Goal: Task Accomplishment & Management: Complete application form

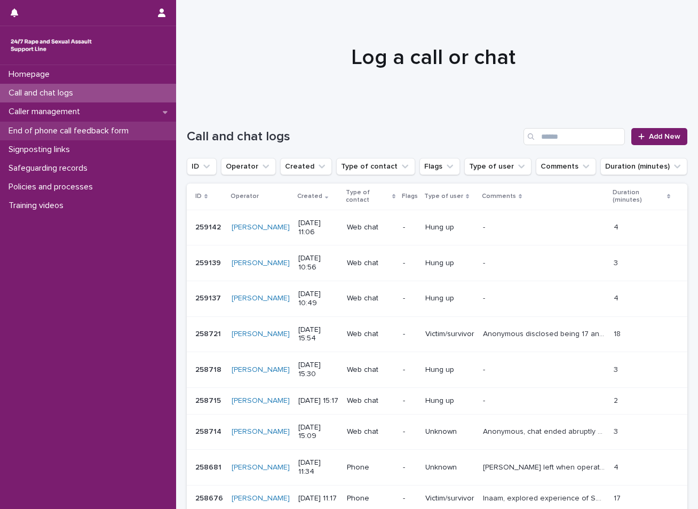
drag, startPoint x: 0, startPoint y: 0, endPoint x: 78, endPoint y: 121, distance: 144.4
click at [109, 96] on div "Call and chat logs" at bounding box center [88, 93] width 176 height 19
click at [649, 133] on span "Add New" at bounding box center [664, 136] width 31 height 7
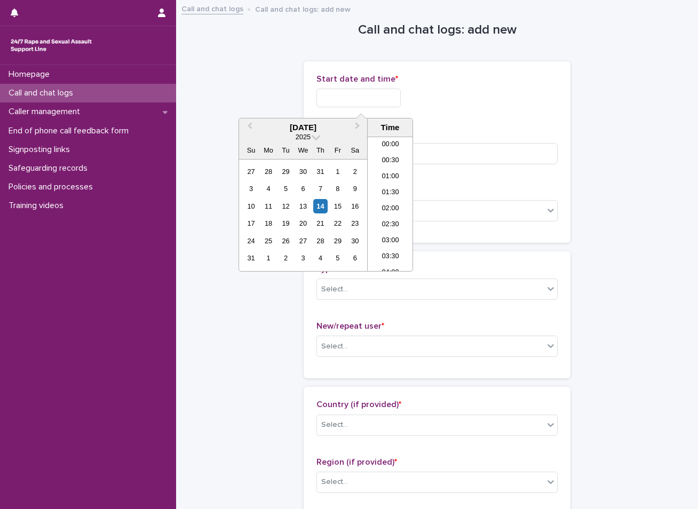
click at [374, 100] on input "text" at bounding box center [359, 98] width 84 height 19
click at [321, 208] on div "14" at bounding box center [320, 206] width 14 height 14
click at [378, 202] on li "11:30" at bounding box center [390, 204] width 45 height 16
click at [375, 103] on input "**********" at bounding box center [359, 98] width 84 height 19
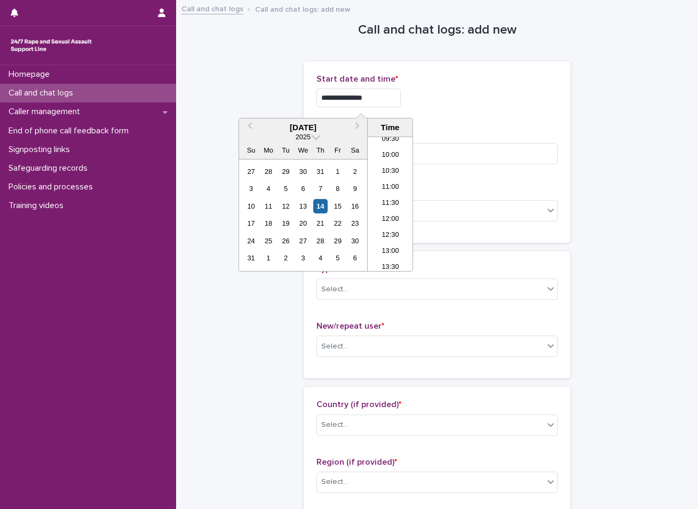
type input "**********"
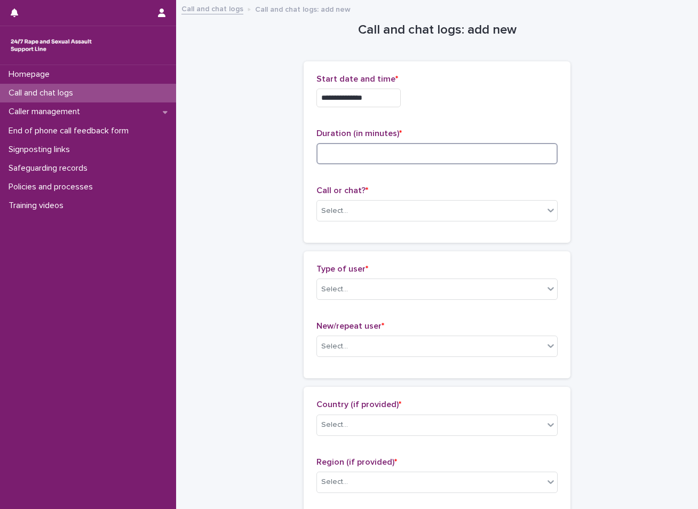
click at [342, 152] on input at bounding box center [437, 153] width 241 height 21
type input "**"
click at [354, 217] on div "Select..." at bounding box center [430, 211] width 227 height 18
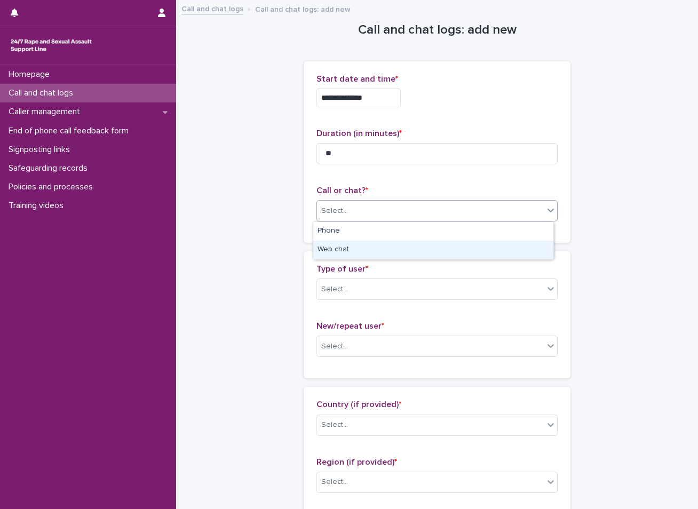
click at [352, 244] on div "Web chat" at bounding box center [433, 250] width 240 height 19
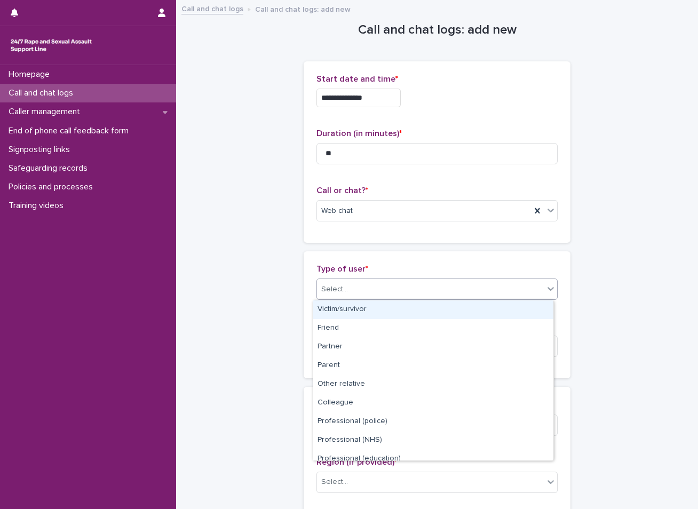
click at [352, 285] on div "Select..." at bounding box center [430, 290] width 227 height 18
click at [345, 307] on div "Victim/survivor" at bounding box center [433, 310] width 240 height 19
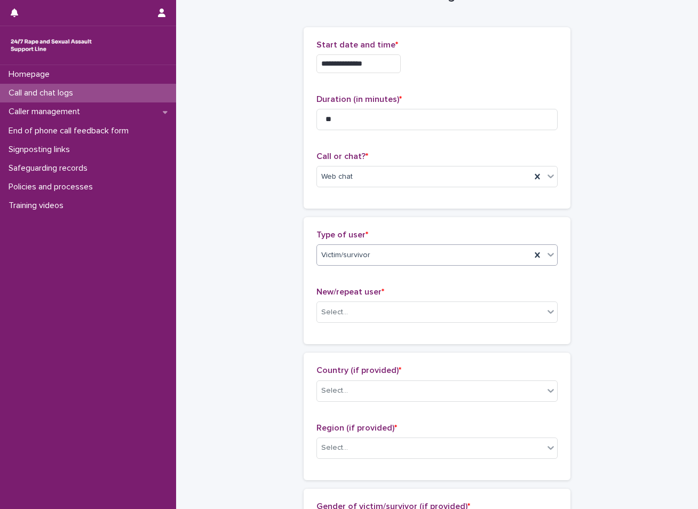
scroll to position [53, 0]
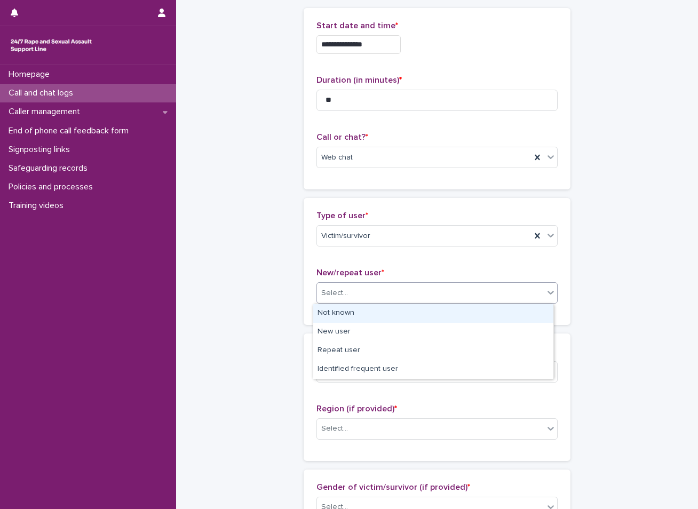
click at [361, 294] on div "Select..." at bounding box center [430, 294] width 227 height 18
click at [346, 315] on div "Not known" at bounding box center [433, 313] width 240 height 19
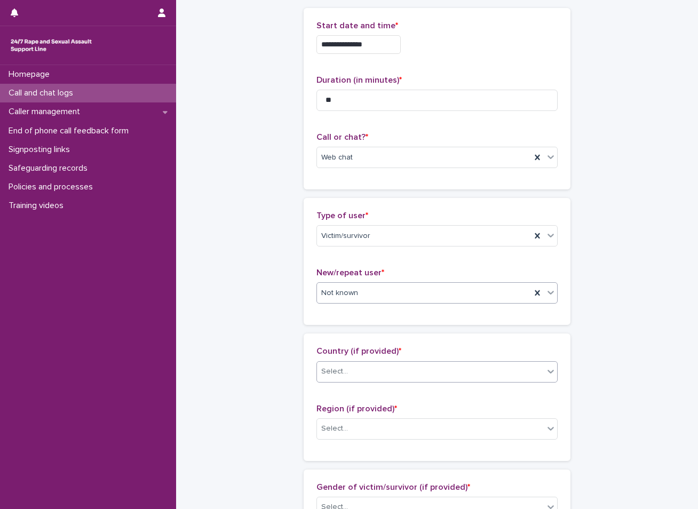
click at [338, 365] on div "Select..." at bounding box center [430, 372] width 227 height 18
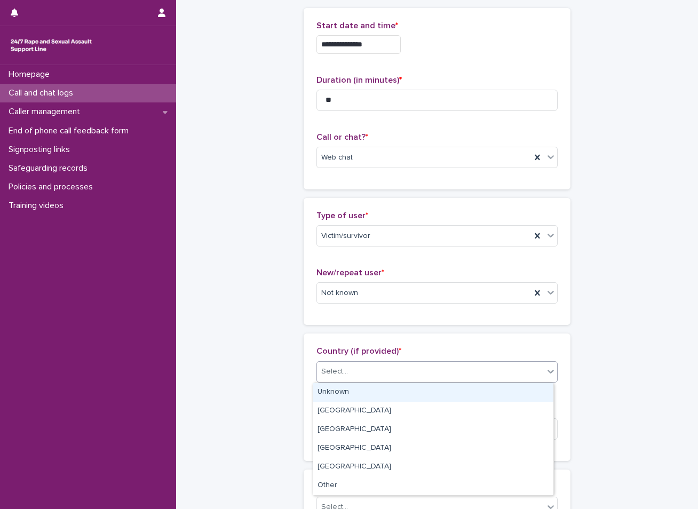
click at [338, 390] on div "Unknown" at bounding box center [433, 392] width 240 height 19
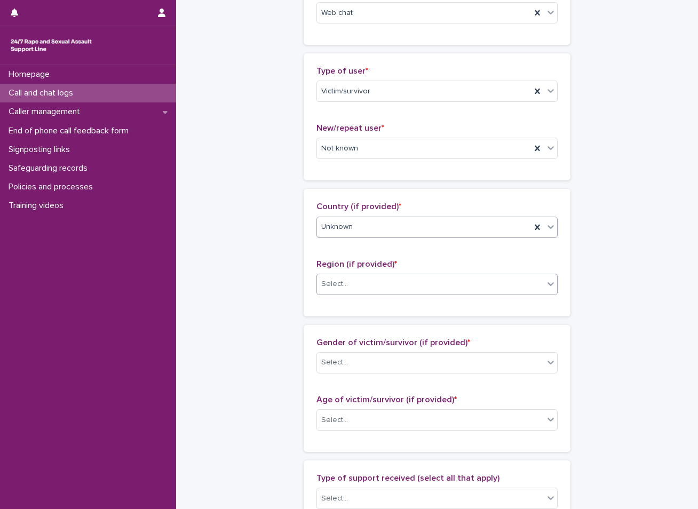
scroll to position [214, 0]
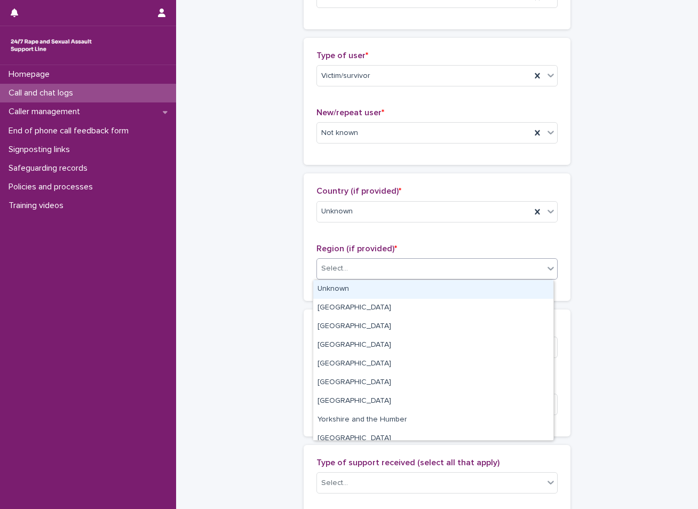
click at [335, 262] on div "Select..." at bounding box center [430, 269] width 227 height 18
click at [330, 294] on div "Unknown" at bounding box center [433, 289] width 240 height 19
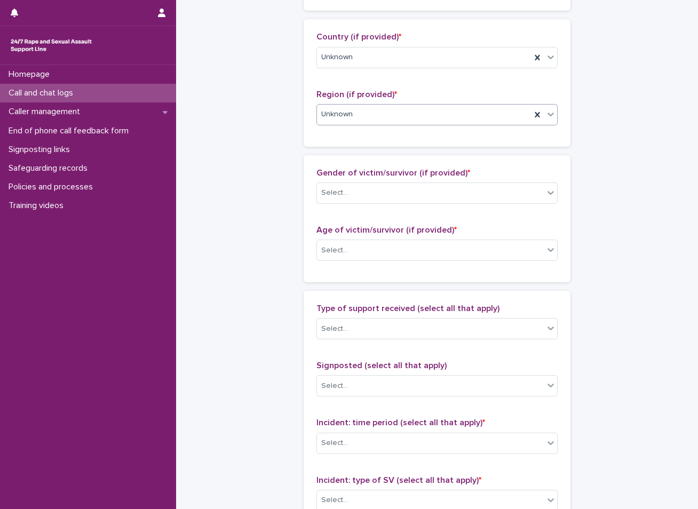
scroll to position [374, 0]
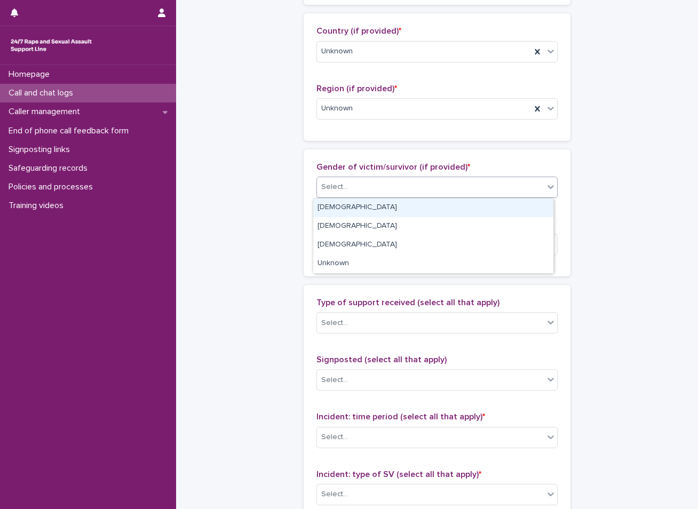
click at [359, 185] on div "Select..." at bounding box center [430, 187] width 227 height 18
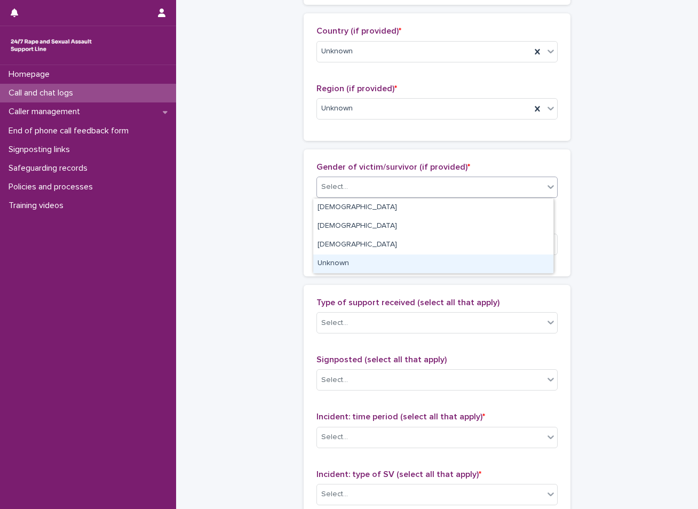
click at [344, 260] on div "Unknown" at bounding box center [433, 264] width 240 height 19
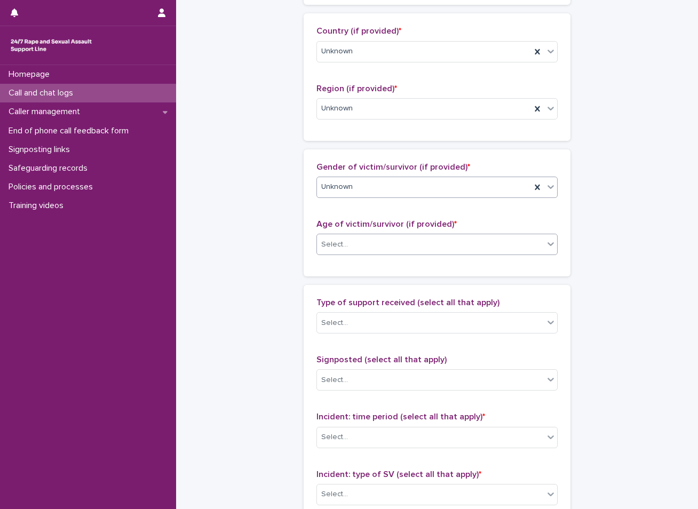
click at [349, 248] on input "text" at bounding box center [349, 244] width 1 height 9
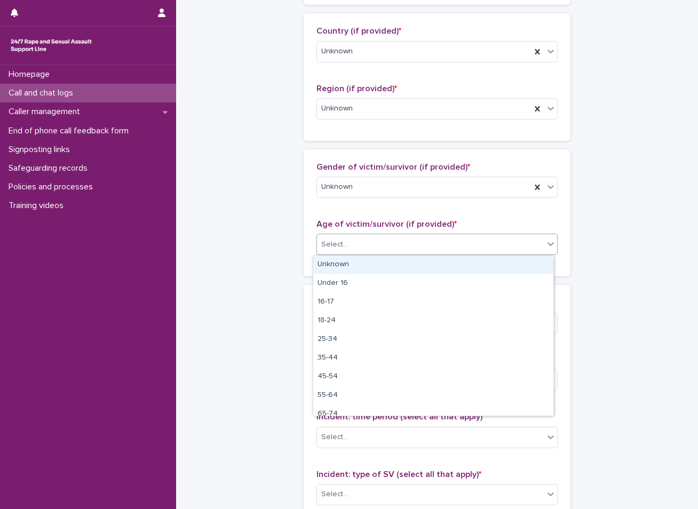
click at [342, 266] on div "Unknown" at bounding box center [433, 265] width 240 height 19
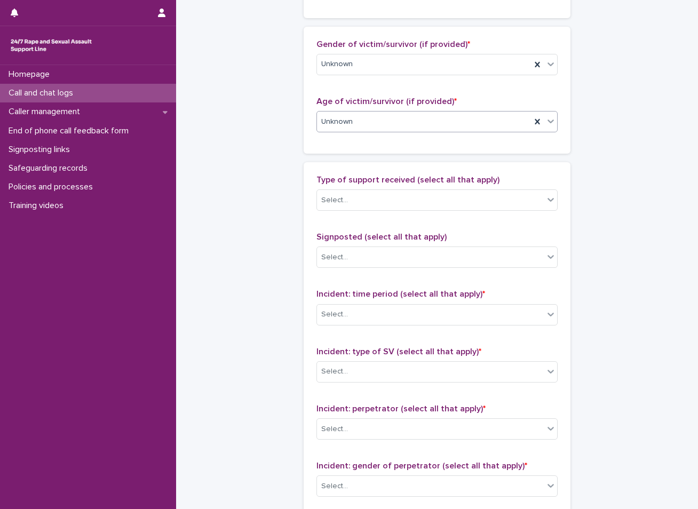
scroll to position [534, 0]
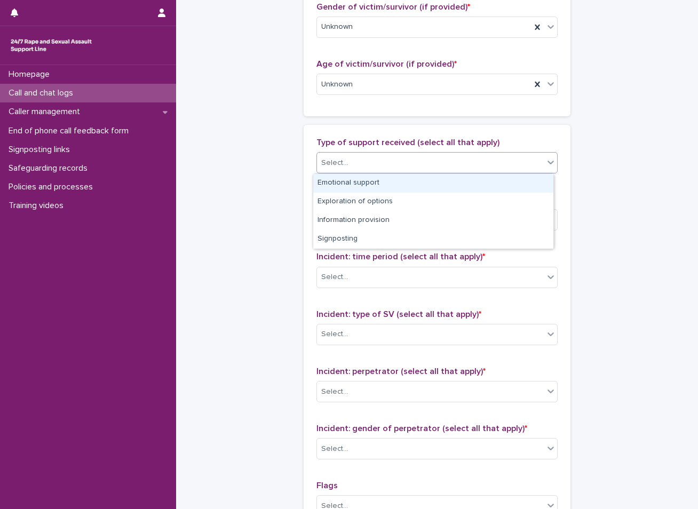
click at [366, 154] on div "Select..." at bounding box center [430, 163] width 227 height 18
click at [342, 184] on div "Emotional support" at bounding box center [433, 183] width 240 height 19
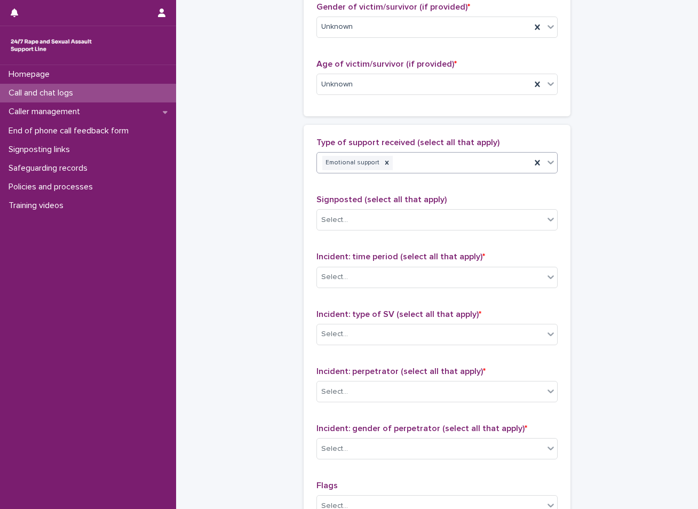
scroll to position [587, 0]
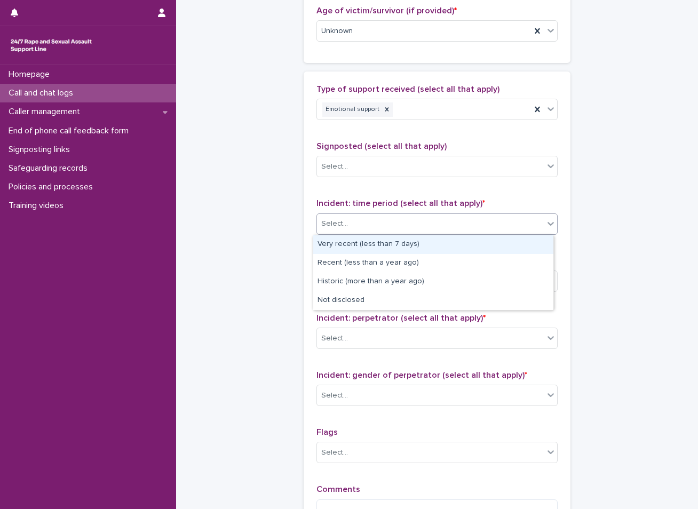
click at [350, 224] on div "Select..." at bounding box center [430, 224] width 227 height 18
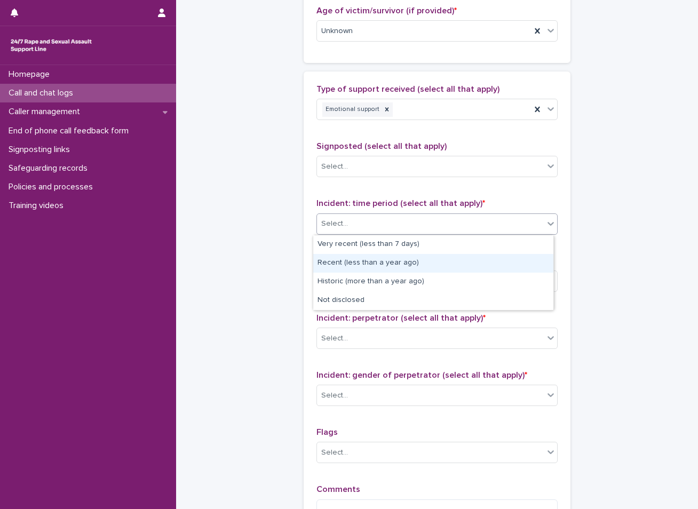
click at [363, 261] on div "Recent (less than a year ago)" at bounding box center [433, 263] width 240 height 19
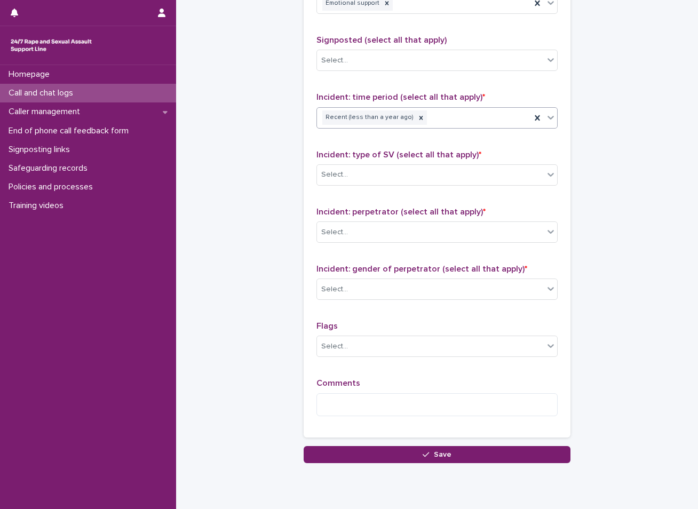
scroll to position [694, 0]
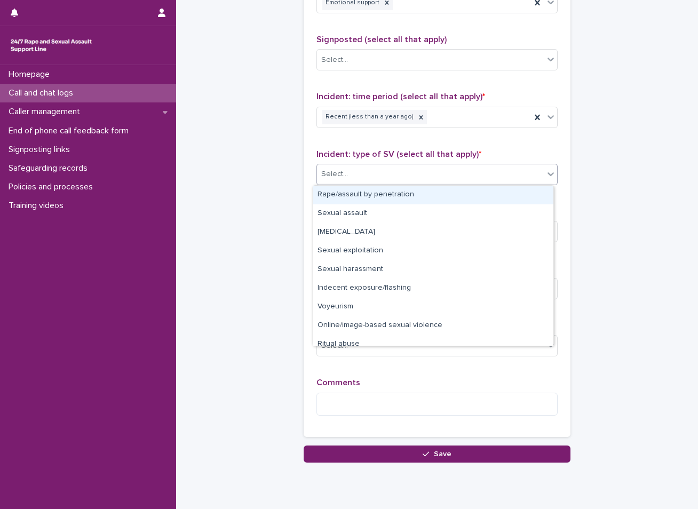
click at [385, 172] on div "Select..." at bounding box center [430, 174] width 227 height 18
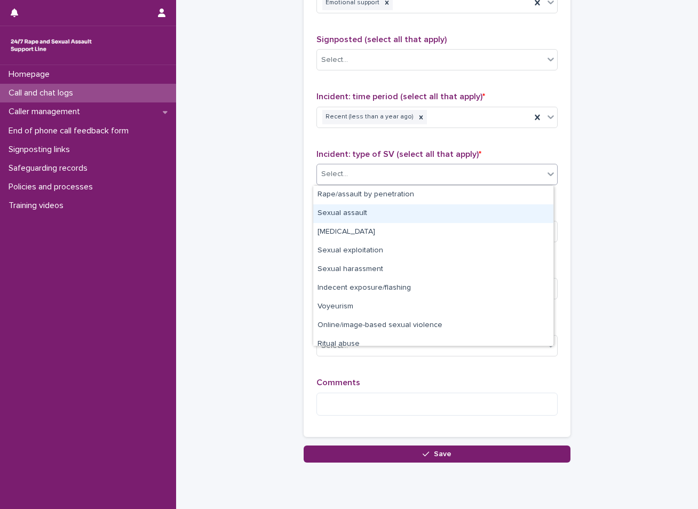
click at [351, 214] on div "Sexual assault" at bounding box center [433, 213] width 240 height 19
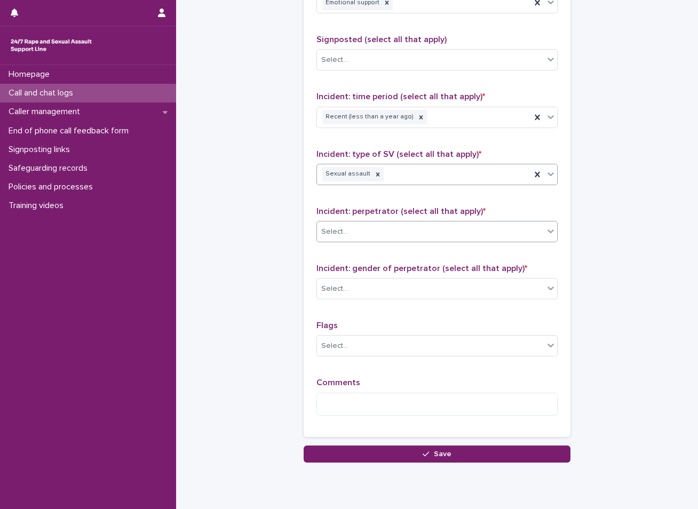
click at [349, 233] on div "Select..." at bounding box center [430, 232] width 227 height 18
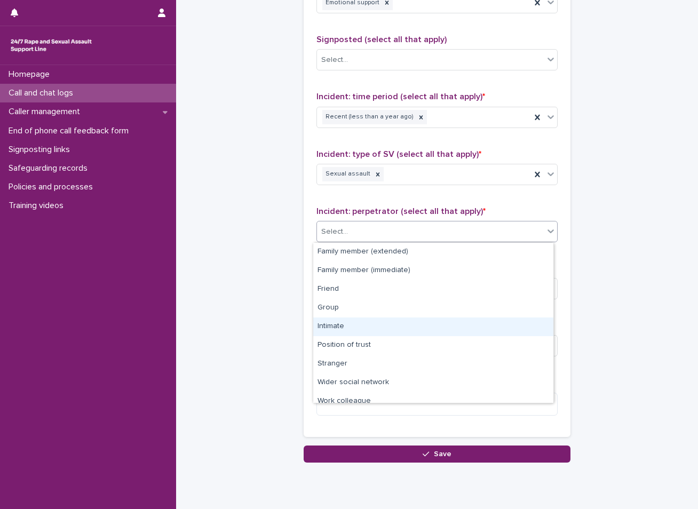
click at [342, 325] on div "Intimate" at bounding box center [433, 327] width 240 height 19
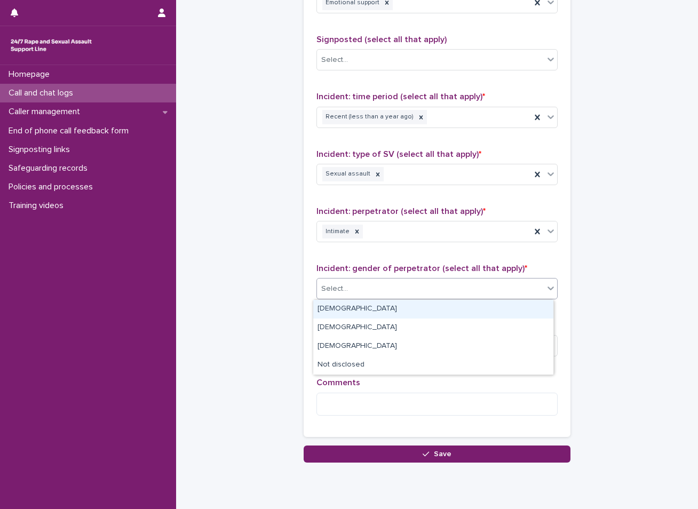
click at [359, 286] on div "Select..." at bounding box center [430, 289] width 227 height 18
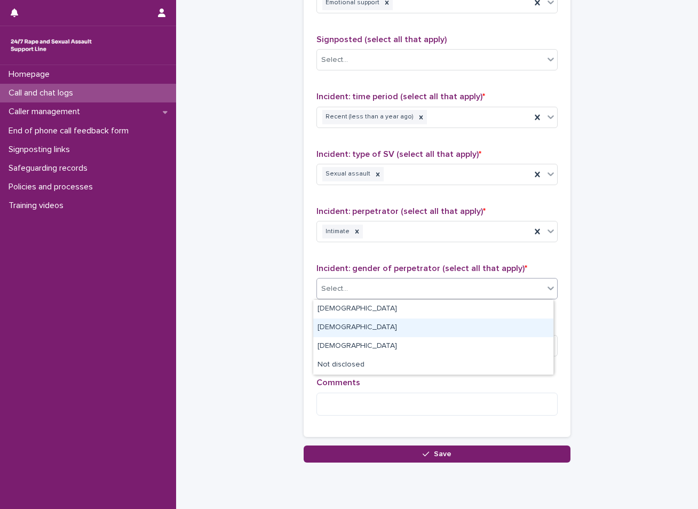
click at [348, 324] on div "[DEMOGRAPHIC_DATA]" at bounding box center [433, 328] width 240 height 19
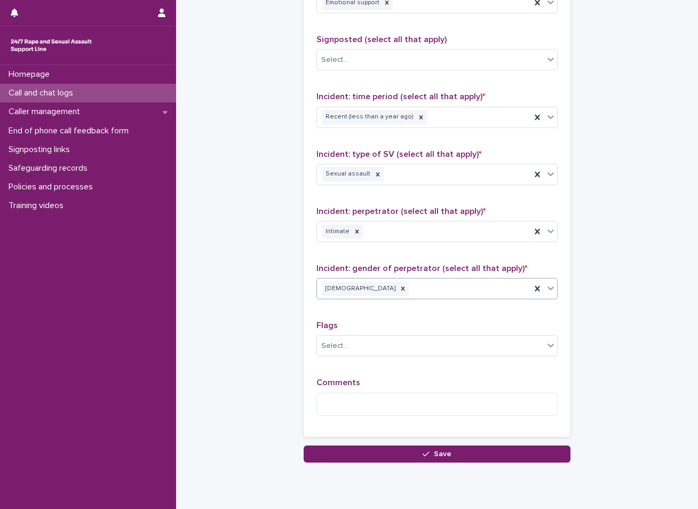
scroll to position [731, 0]
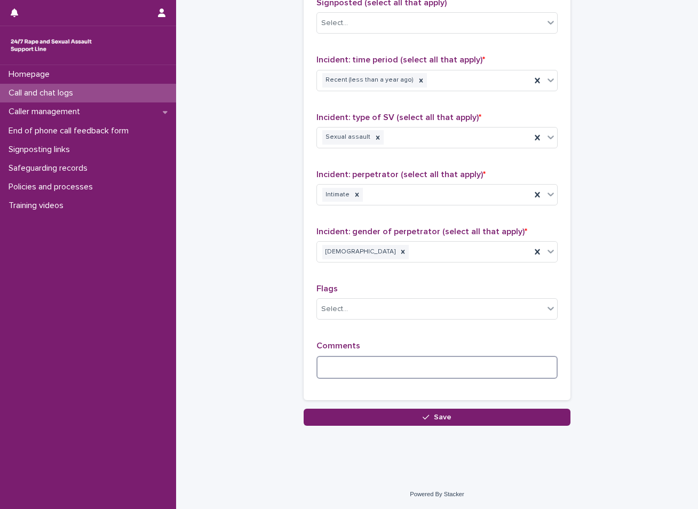
click at [368, 363] on textarea at bounding box center [437, 367] width 241 height 23
type textarea "*"
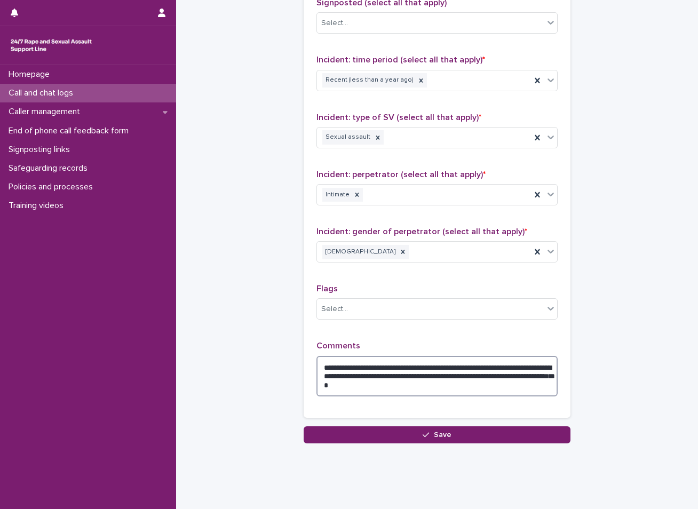
click at [446, 371] on textarea "**********" at bounding box center [437, 376] width 241 height 41
click at [517, 380] on textarea "**********" at bounding box center [437, 376] width 241 height 41
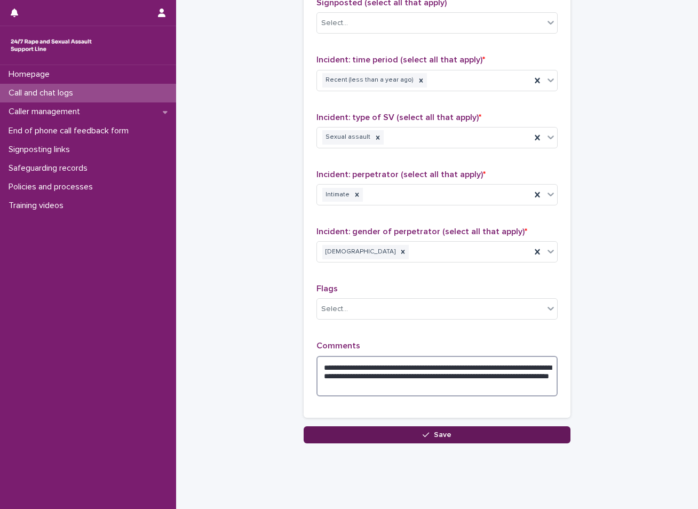
type textarea "**********"
click at [396, 434] on button "Save" at bounding box center [437, 435] width 267 height 17
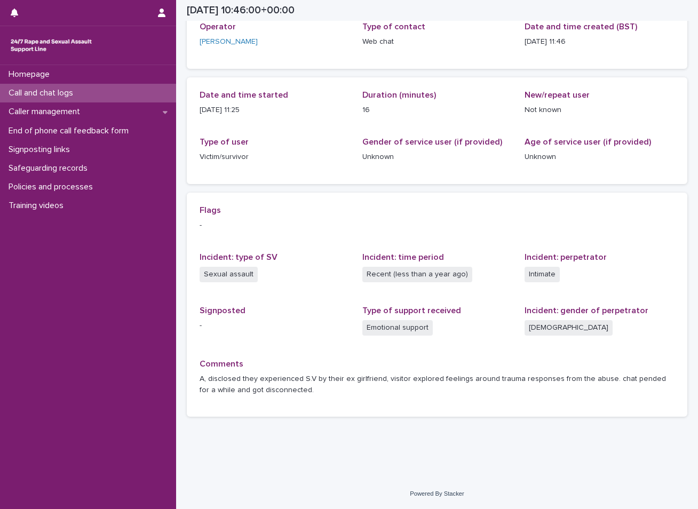
scroll to position [69, 0]
click at [113, 91] on div "Call and chat logs" at bounding box center [88, 93] width 176 height 19
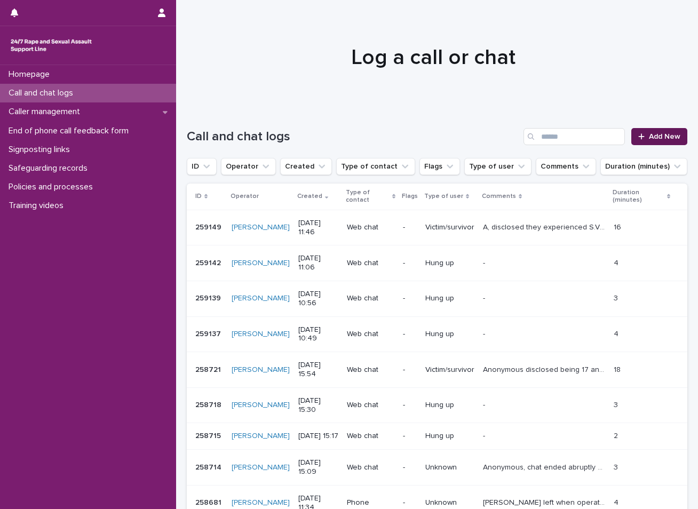
click at [652, 137] on span "Add New" at bounding box center [664, 136] width 31 height 7
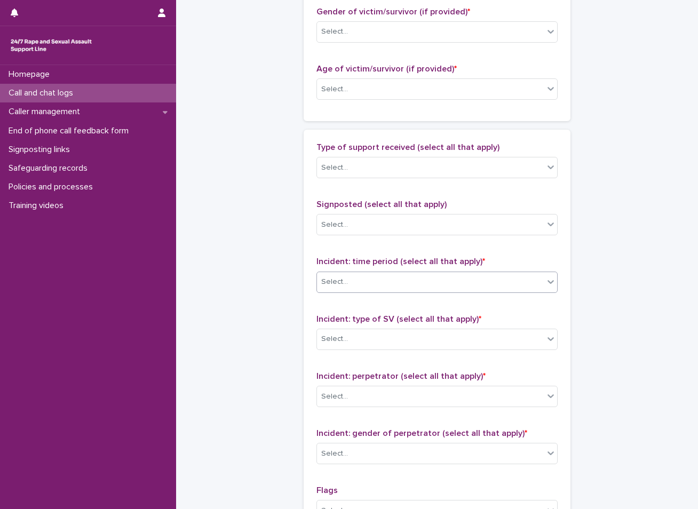
scroll to position [534, 0]
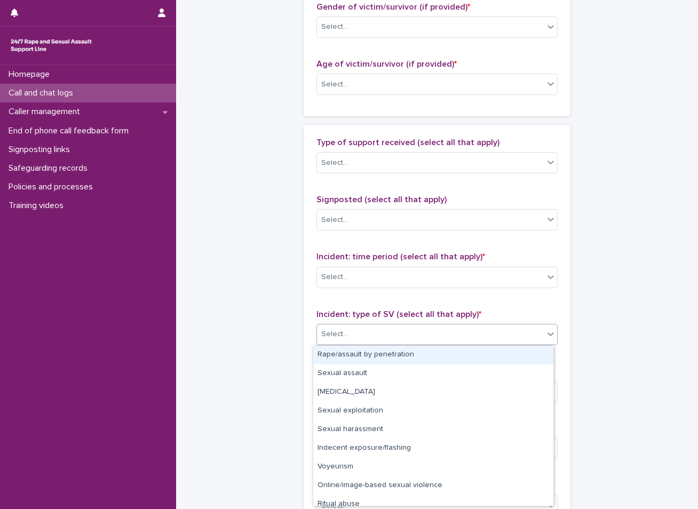
click at [364, 336] on div "Select..." at bounding box center [430, 335] width 227 height 18
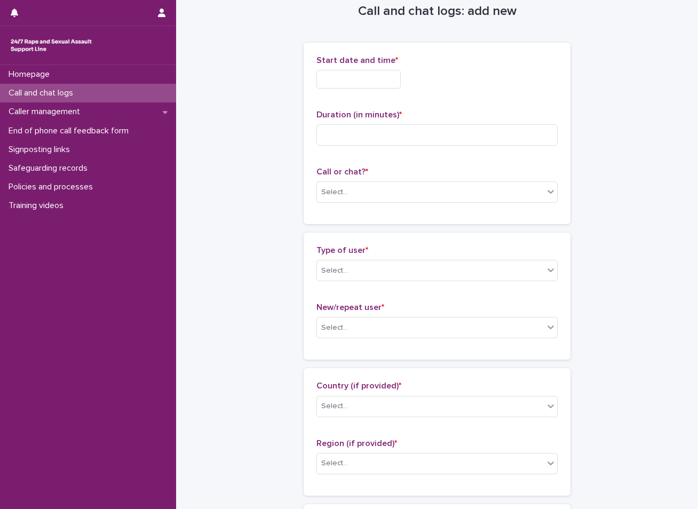
scroll to position [0, 0]
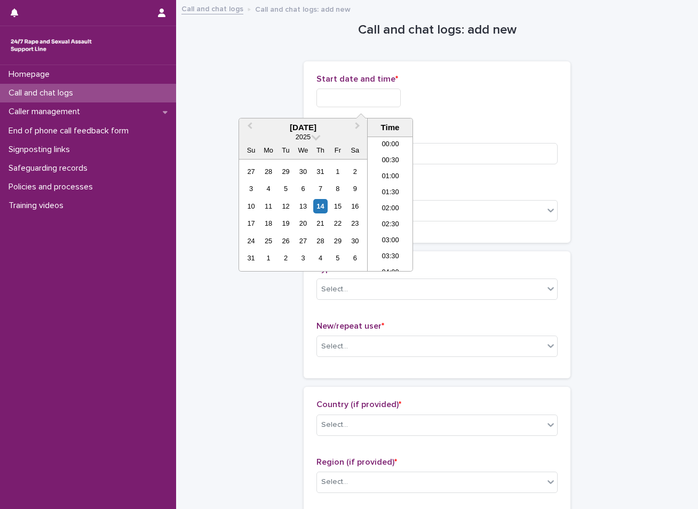
click at [332, 96] on input "text" at bounding box center [359, 98] width 84 height 19
click at [326, 204] on div "14" at bounding box center [320, 206] width 14 height 14
click at [394, 172] on li "11:00" at bounding box center [390, 172] width 45 height 16
click at [382, 96] on input "**********" at bounding box center [359, 98] width 84 height 19
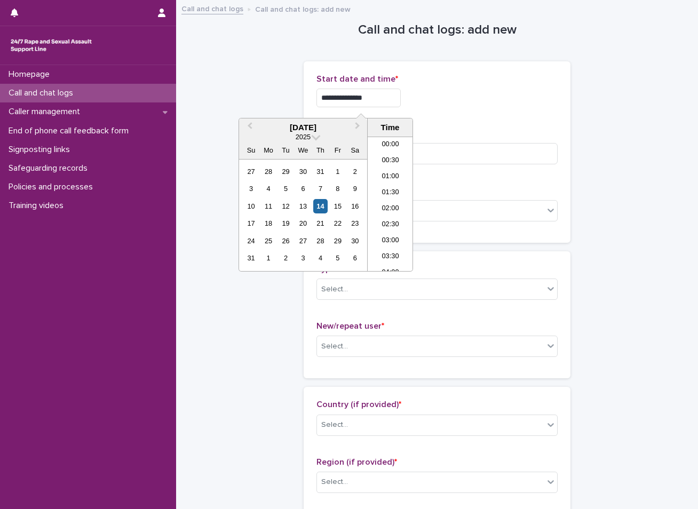
scroll to position [294, 0]
type input "**********"
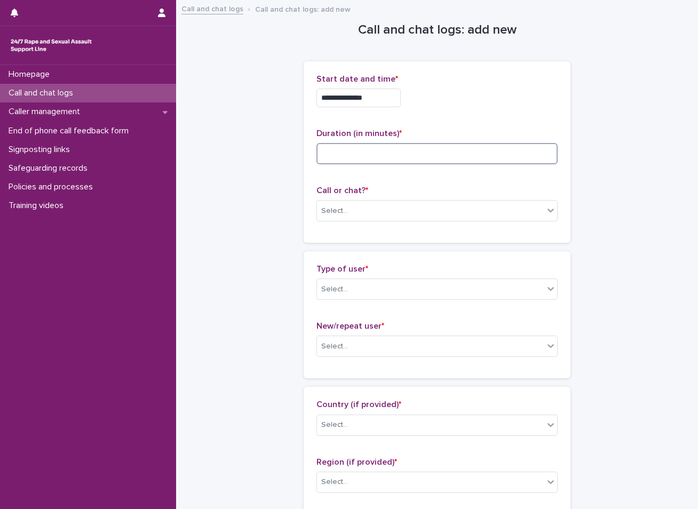
click at [341, 159] on input at bounding box center [437, 153] width 241 height 21
type input "**"
click at [348, 209] on div "Select..." at bounding box center [430, 211] width 227 height 18
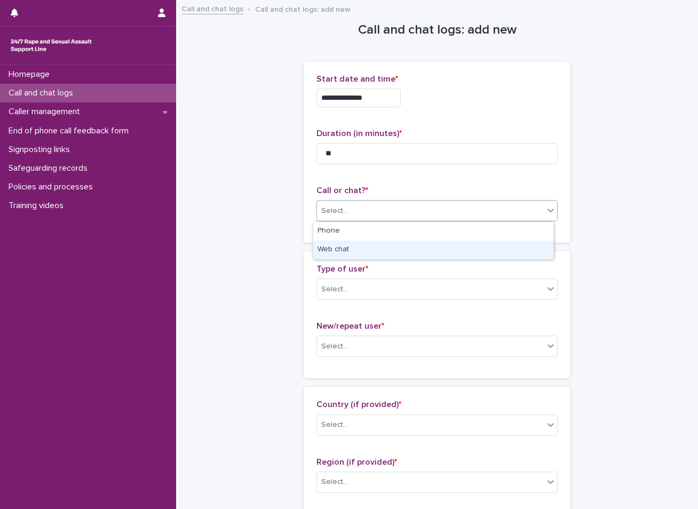
click at [343, 249] on div "Web chat" at bounding box center [433, 250] width 240 height 19
click at [336, 292] on div "Select..." at bounding box center [334, 289] width 27 height 11
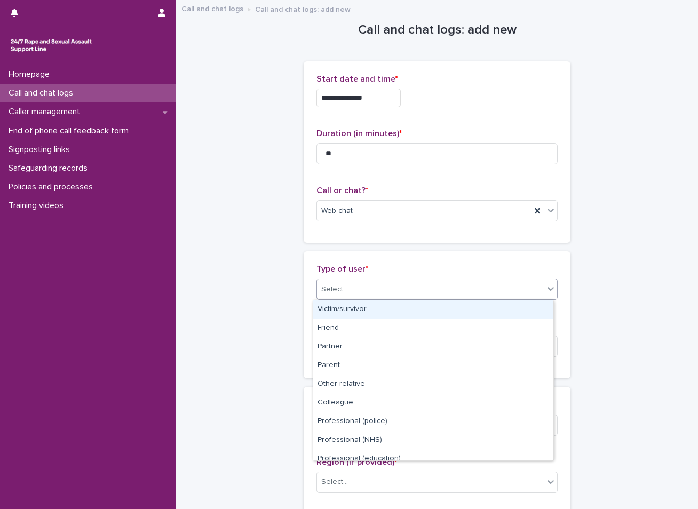
click at [341, 313] on div "Victim/survivor" at bounding box center [433, 310] width 240 height 19
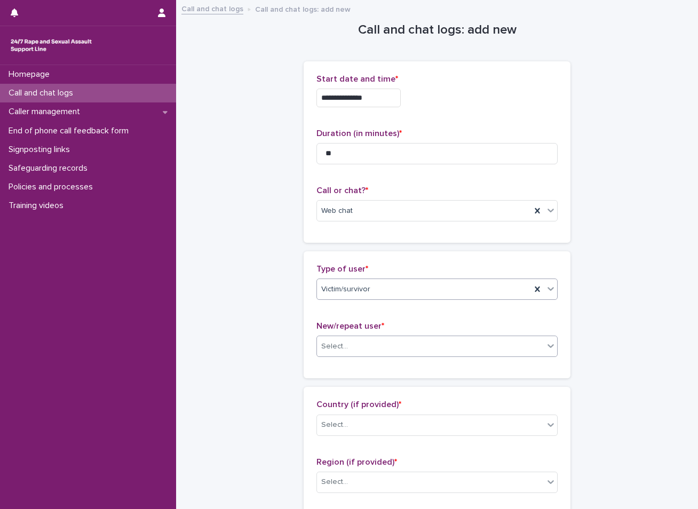
click at [343, 340] on div "Select..." at bounding box center [430, 347] width 227 height 18
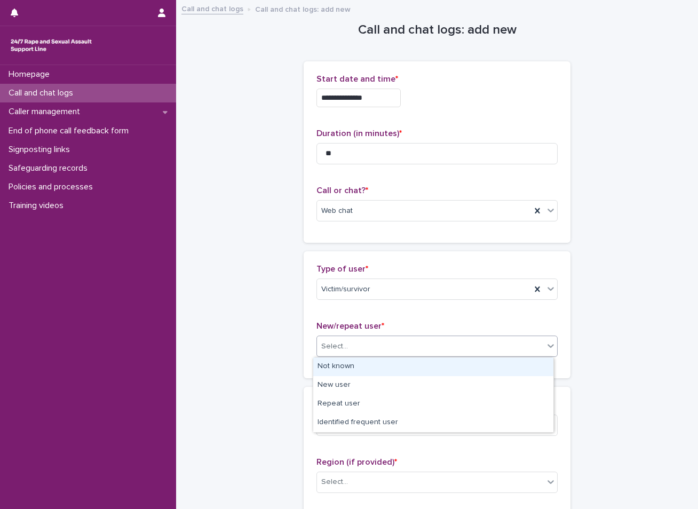
click at [343, 368] on div "Not known" at bounding box center [433, 367] width 240 height 19
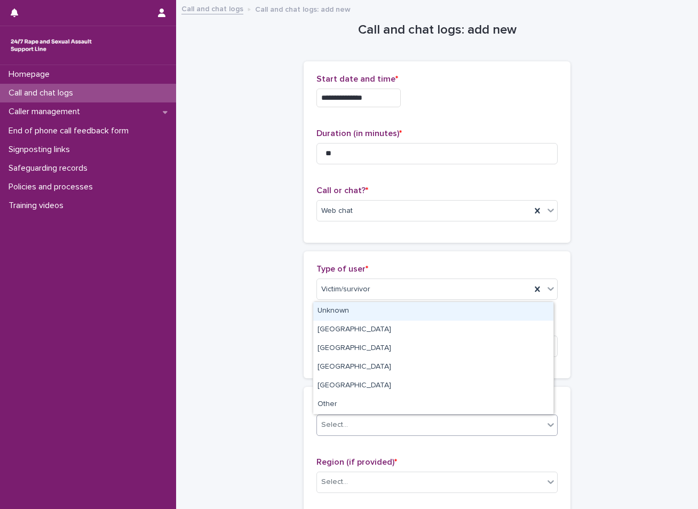
click at [321, 422] on div "Select..." at bounding box center [334, 425] width 27 height 11
click at [340, 305] on div "Unknown" at bounding box center [433, 311] width 240 height 19
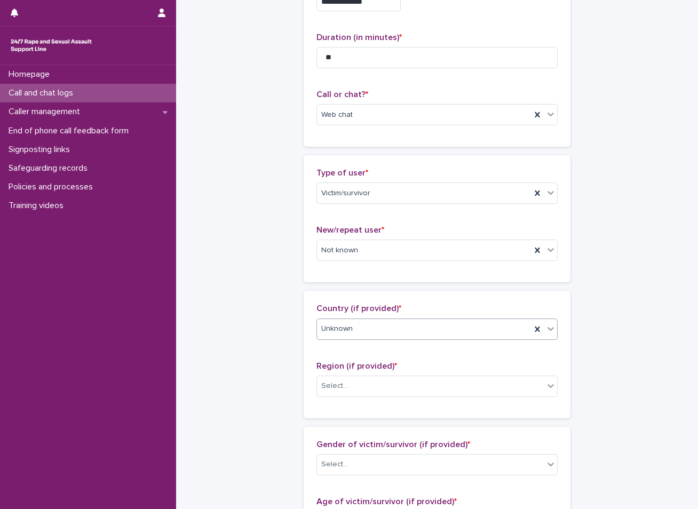
scroll to position [107, 0]
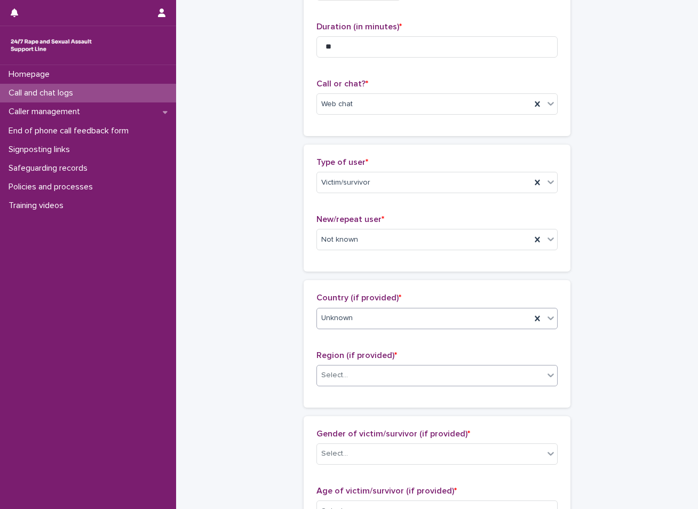
click at [340, 384] on div "Select..." at bounding box center [430, 376] width 227 height 18
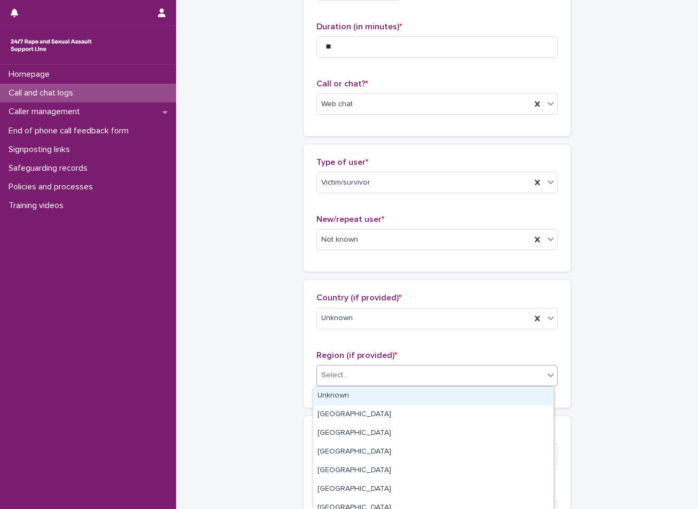
click at [333, 401] on div "Unknown" at bounding box center [433, 396] width 240 height 19
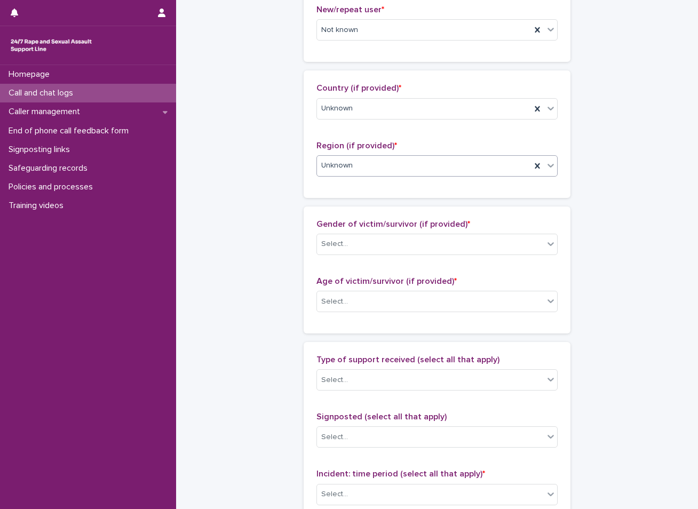
scroll to position [320, 0]
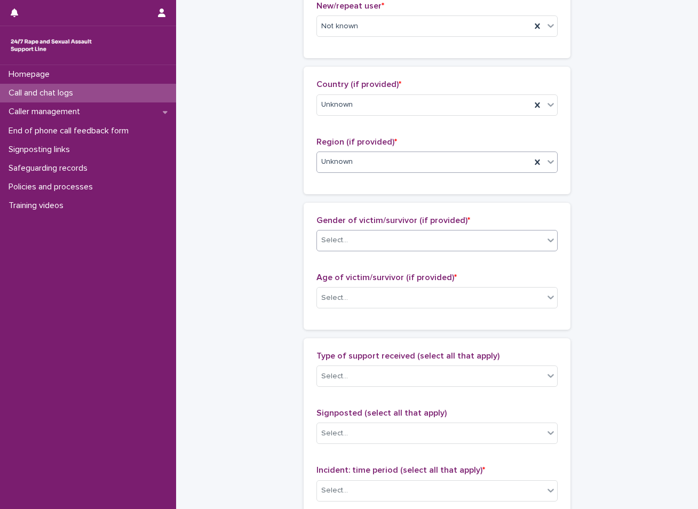
click at [358, 247] on div "Select..." at bounding box center [430, 241] width 227 height 18
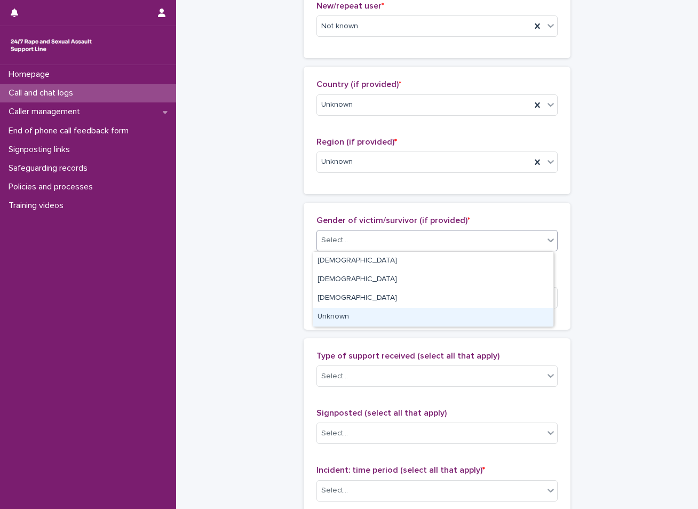
click at [337, 320] on div "Unknown" at bounding box center [433, 317] width 240 height 19
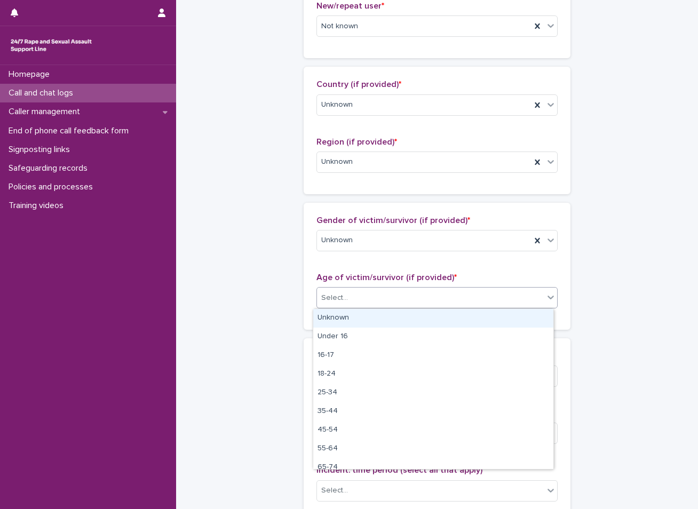
click at [367, 300] on div "Select..." at bounding box center [430, 298] width 227 height 18
click at [344, 318] on div "Unknown" at bounding box center [433, 318] width 240 height 19
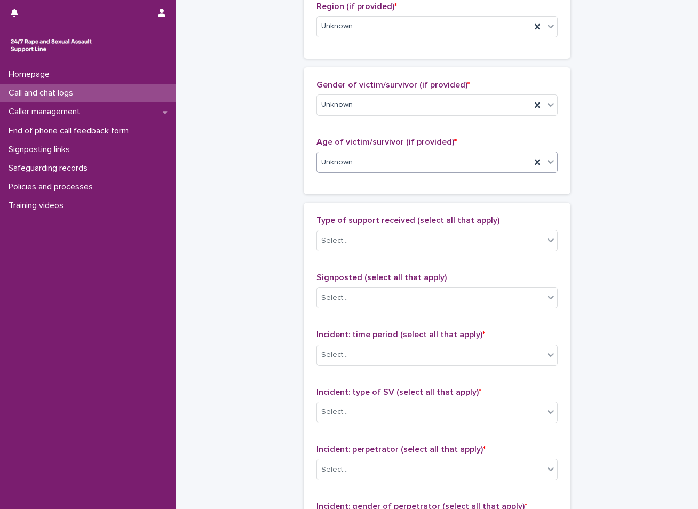
scroll to position [480, 0]
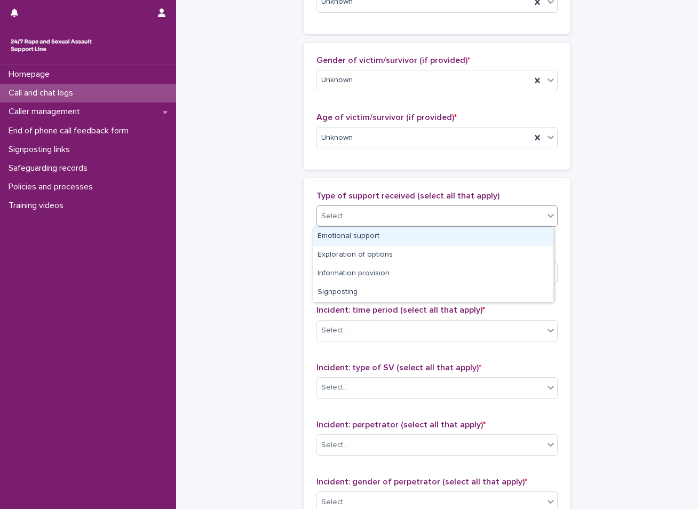
click at [404, 221] on div "Select..." at bounding box center [430, 217] width 227 height 18
click at [354, 239] on div "Emotional support" at bounding box center [433, 236] width 240 height 19
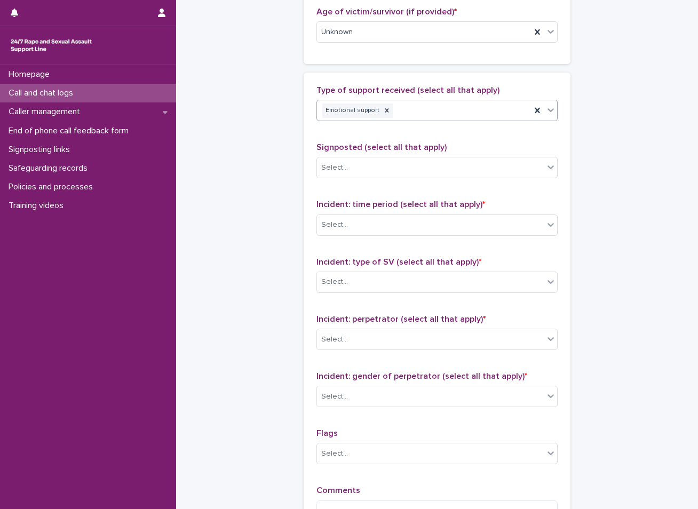
scroll to position [587, 0]
click at [334, 222] on div "Select..." at bounding box center [334, 223] width 27 height 11
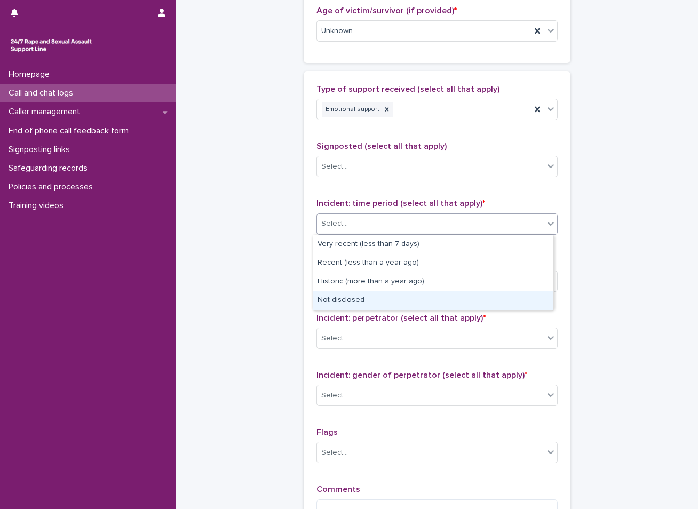
click at [335, 299] on div "Not disclosed" at bounding box center [433, 300] width 240 height 19
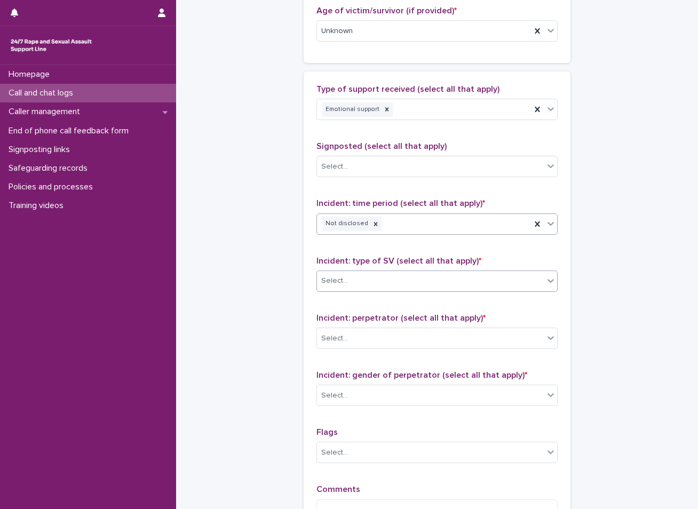
click at [346, 272] on div "Select..." at bounding box center [437, 281] width 241 height 21
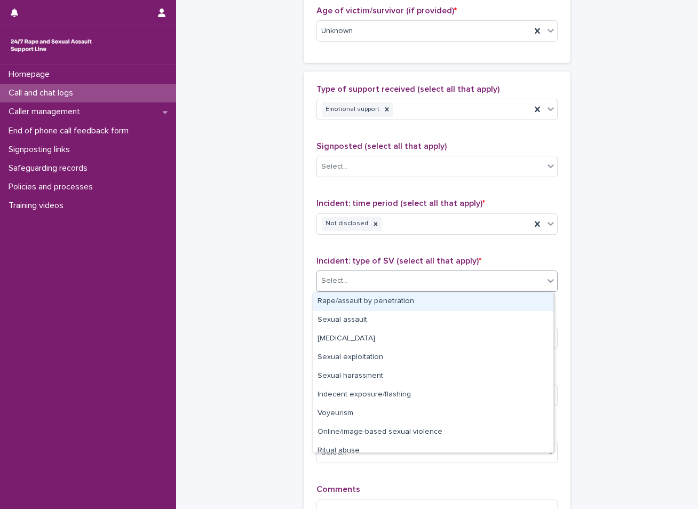
click at [364, 299] on div "Rape/assault by penetration" at bounding box center [433, 302] width 240 height 19
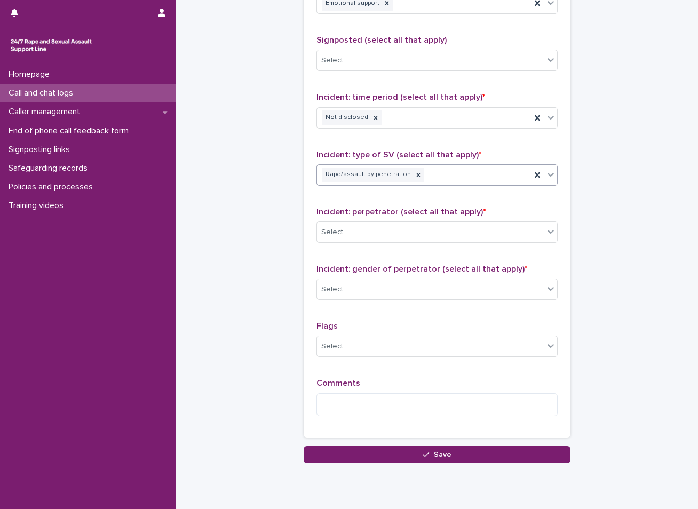
scroll to position [694, 0]
click at [356, 236] on div "Select..." at bounding box center [430, 232] width 227 height 18
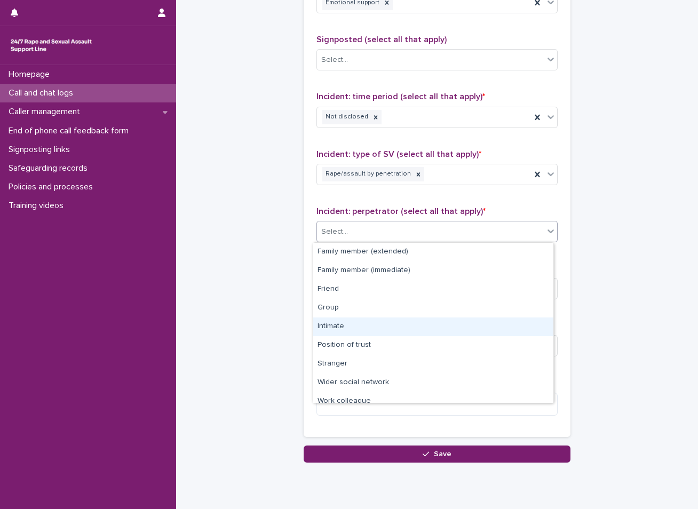
click at [330, 324] on div "Intimate" at bounding box center [433, 327] width 240 height 19
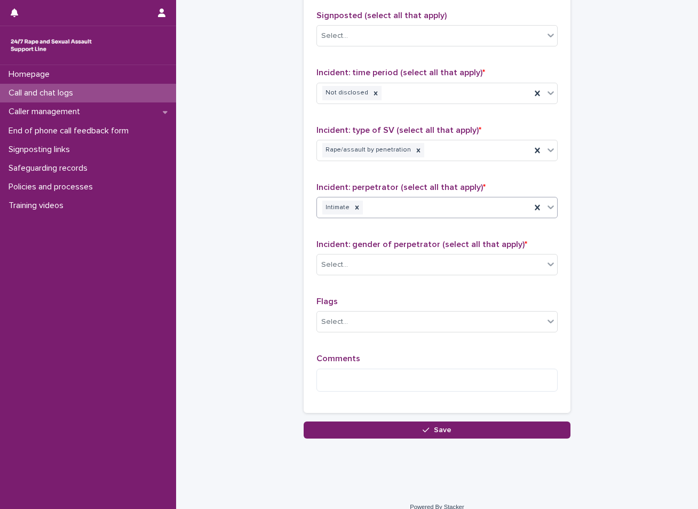
scroll to position [731, 0]
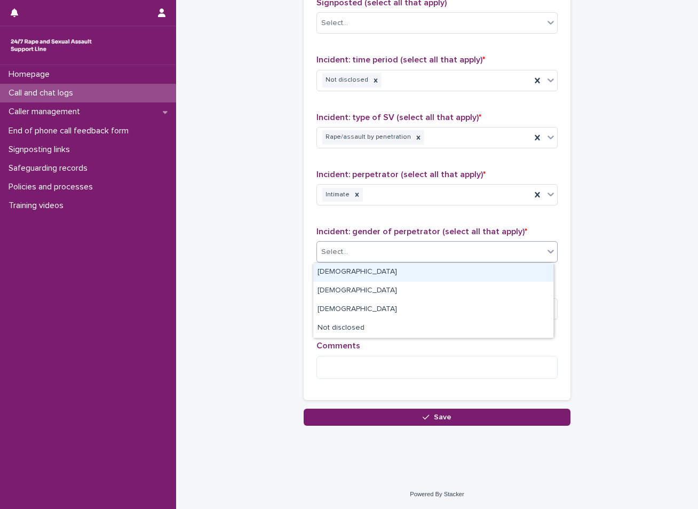
click at [381, 242] on div "Select..." at bounding box center [437, 251] width 241 height 21
click at [335, 275] on div "[DEMOGRAPHIC_DATA]" at bounding box center [433, 272] width 240 height 19
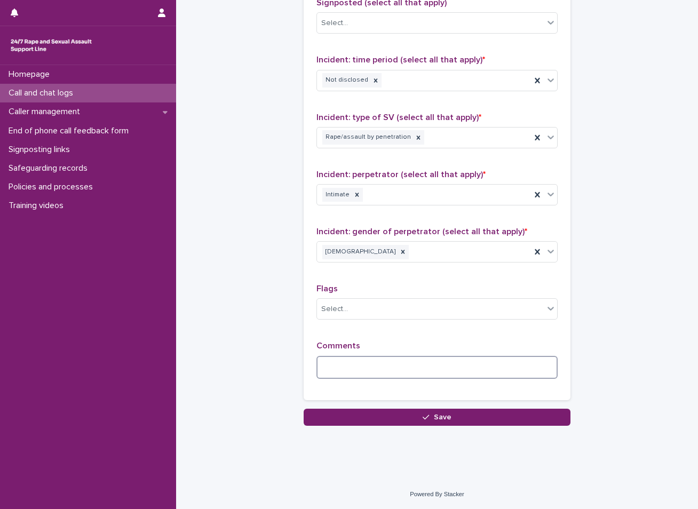
click at [430, 367] on textarea at bounding box center [437, 367] width 241 height 23
click at [489, 365] on textarea "**********" at bounding box center [437, 367] width 241 height 23
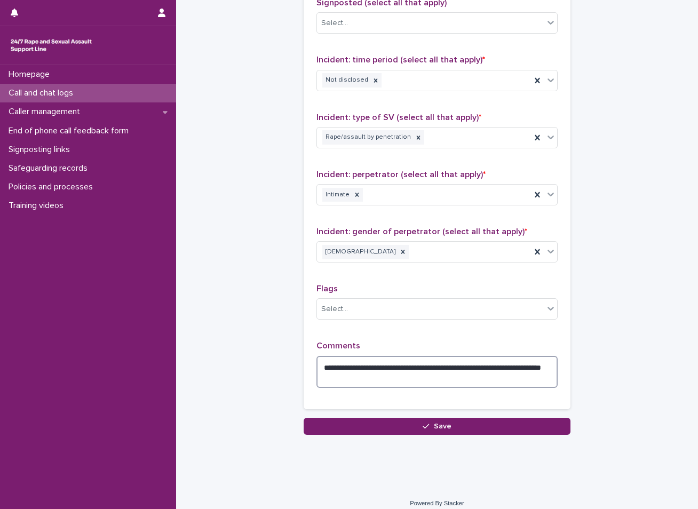
click at [378, 378] on textarea "**********" at bounding box center [437, 372] width 241 height 32
click at [459, 378] on textarea "**********" at bounding box center [437, 372] width 241 height 32
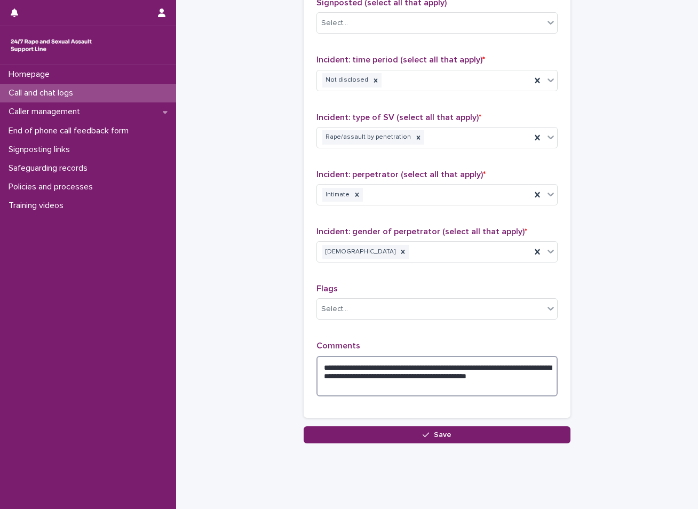
click at [355, 388] on textarea "**********" at bounding box center [437, 376] width 241 height 41
click at [409, 385] on textarea "**********" at bounding box center [437, 376] width 241 height 41
click at [350, 388] on textarea "**********" at bounding box center [437, 376] width 241 height 41
click at [461, 375] on textarea "**********" at bounding box center [437, 376] width 241 height 41
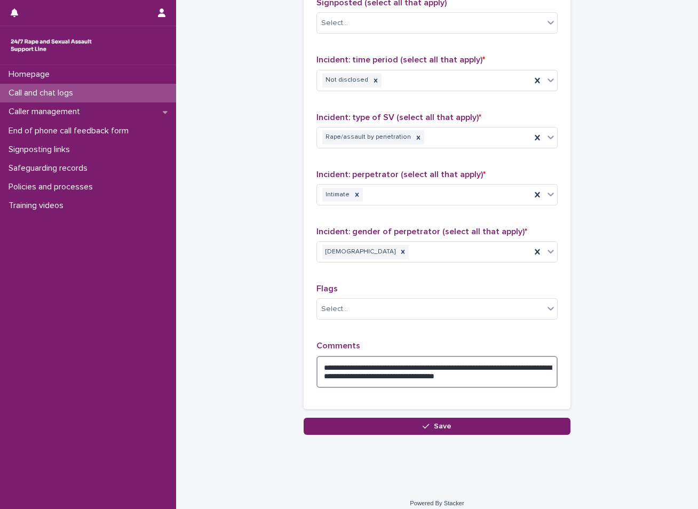
click at [361, 373] on textarea "**********" at bounding box center [437, 372] width 241 height 32
click at [389, 375] on textarea "**********" at bounding box center [437, 372] width 241 height 32
click at [528, 376] on textarea "**********" at bounding box center [437, 372] width 241 height 32
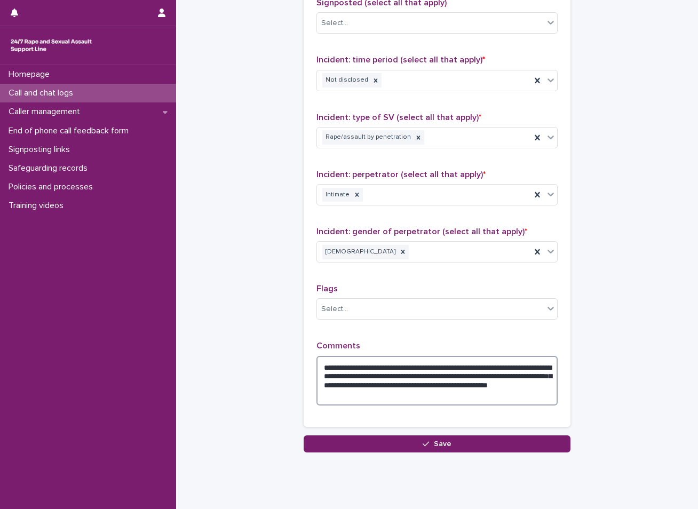
click at [369, 387] on textarea "**********" at bounding box center [437, 381] width 241 height 50
type textarea "**********"
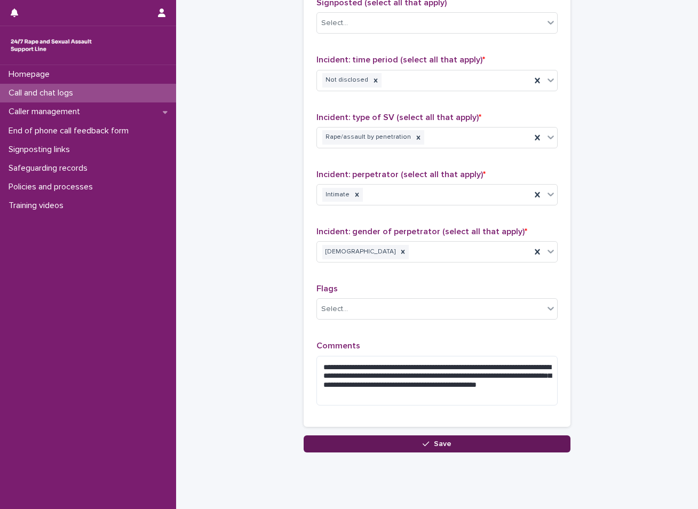
click at [413, 443] on button "Save" at bounding box center [437, 444] width 267 height 17
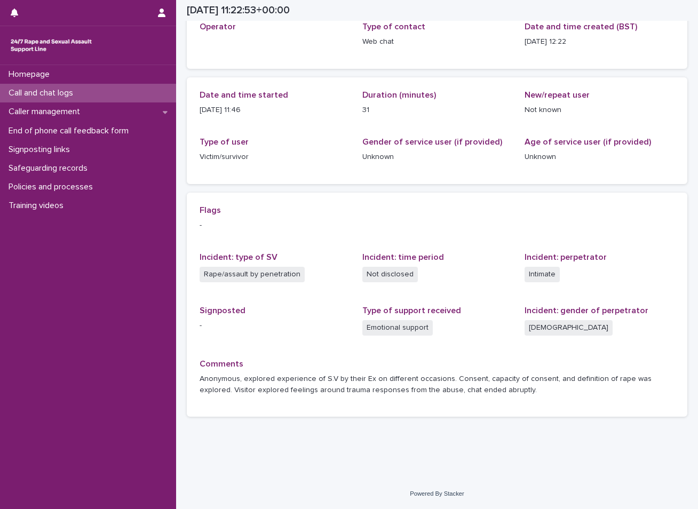
scroll to position [69, 0]
click at [155, 94] on div "Call and chat logs" at bounding box center [88, 93] width 176 height 19
